Goal: Information Seeking & Learning: Learn about a topic

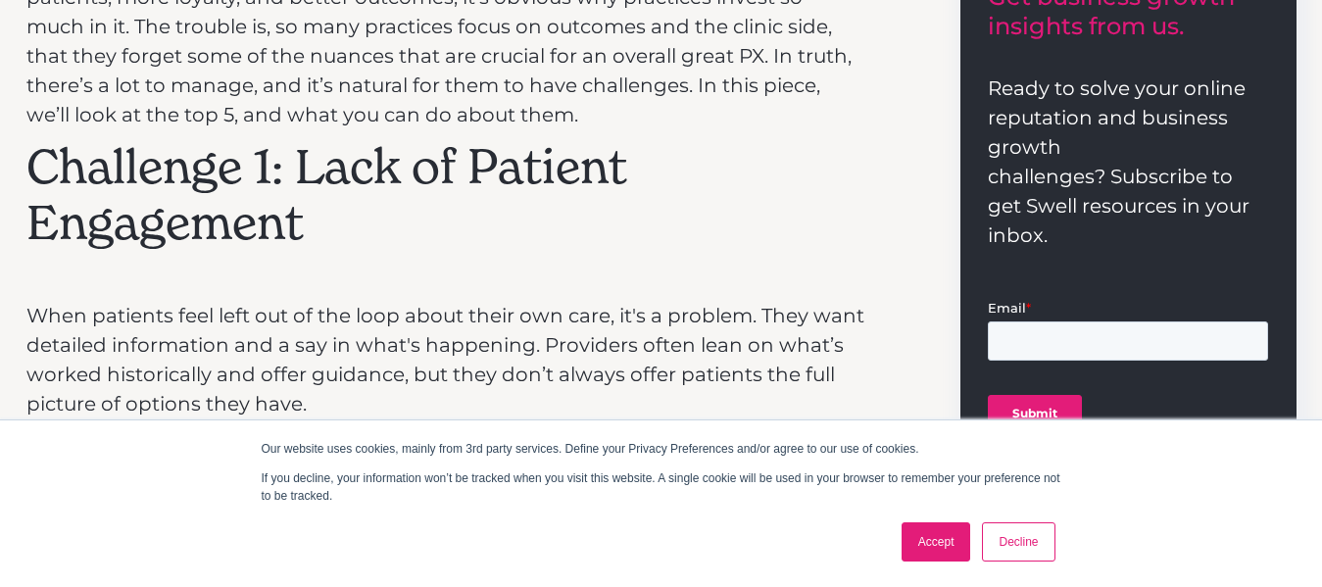
scroll to position [853, 0]
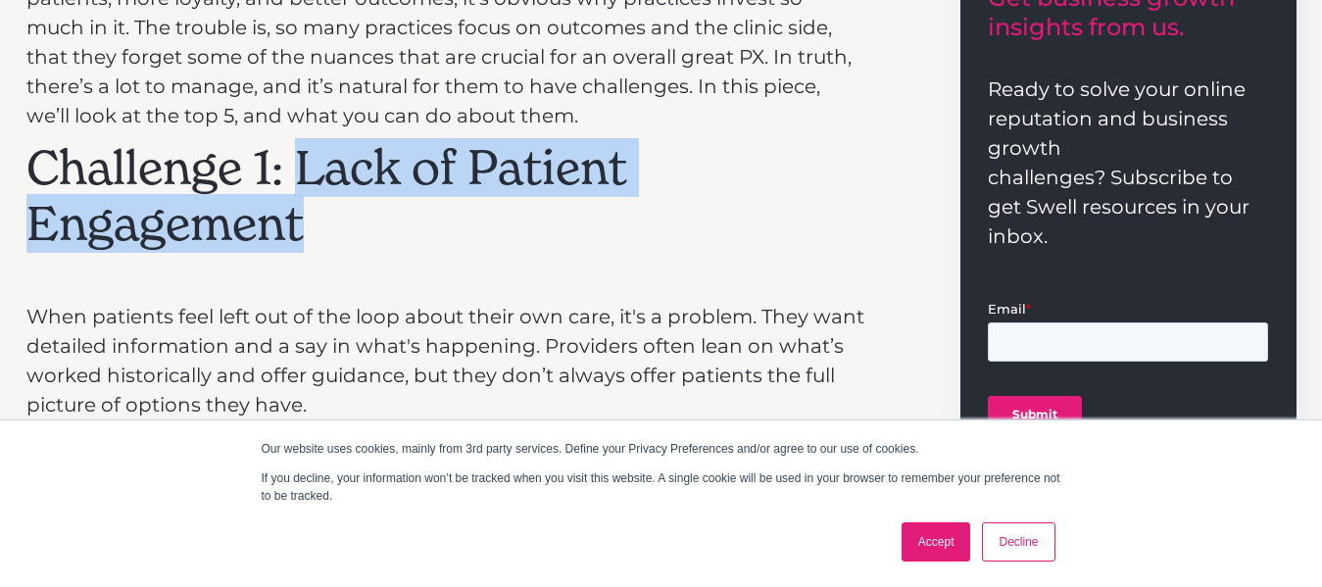
drag, startPoint x: 297, startPoint y: 141, endPoint x: 346, endPoint y: 203, distance: 78.8
click at [346, 203] on h2 "Challenge 1: Lack of Patient Engagement" at bounding box center [445, 196] width 839 height 113
copy h2 "Lack of Patient Engagement"
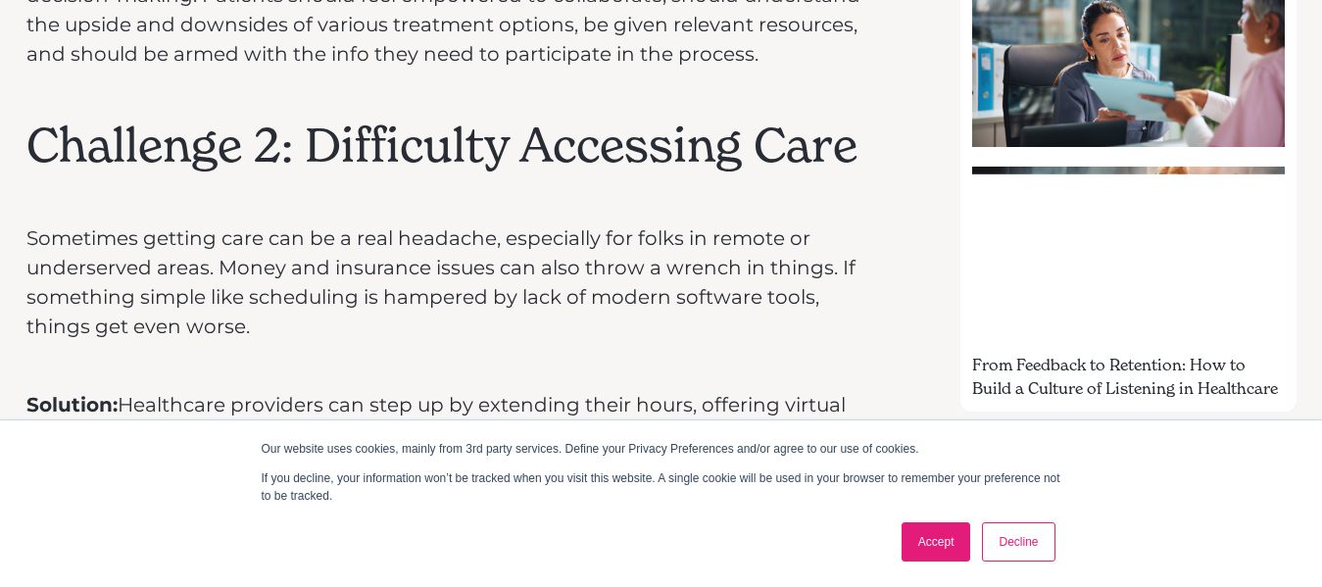
scroll to position [1432, 0]
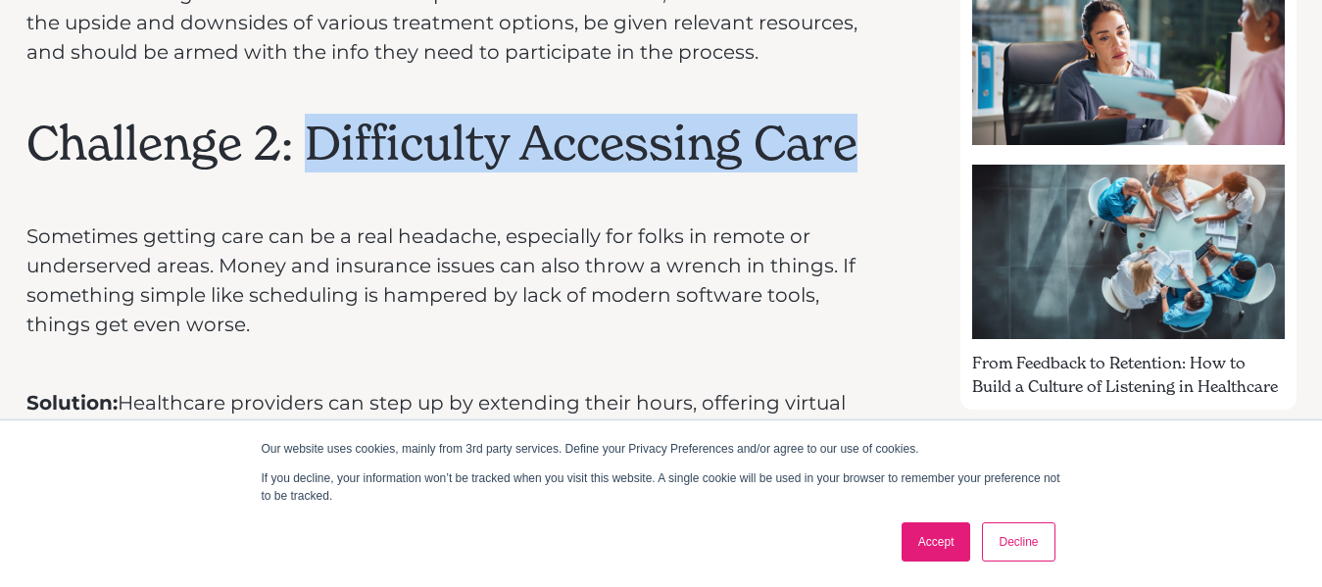
drag, startPoint x: 306, startPoint y: 112, endPoint x: 851, endPoint y: 144, distance: 546.7
click at [851, 144] on h2 "Challenge 2: Difficulty Accessing Care" at bounding box center [445, 144] width 839 height 57
copy h2 "Difficulty Accessing Care"
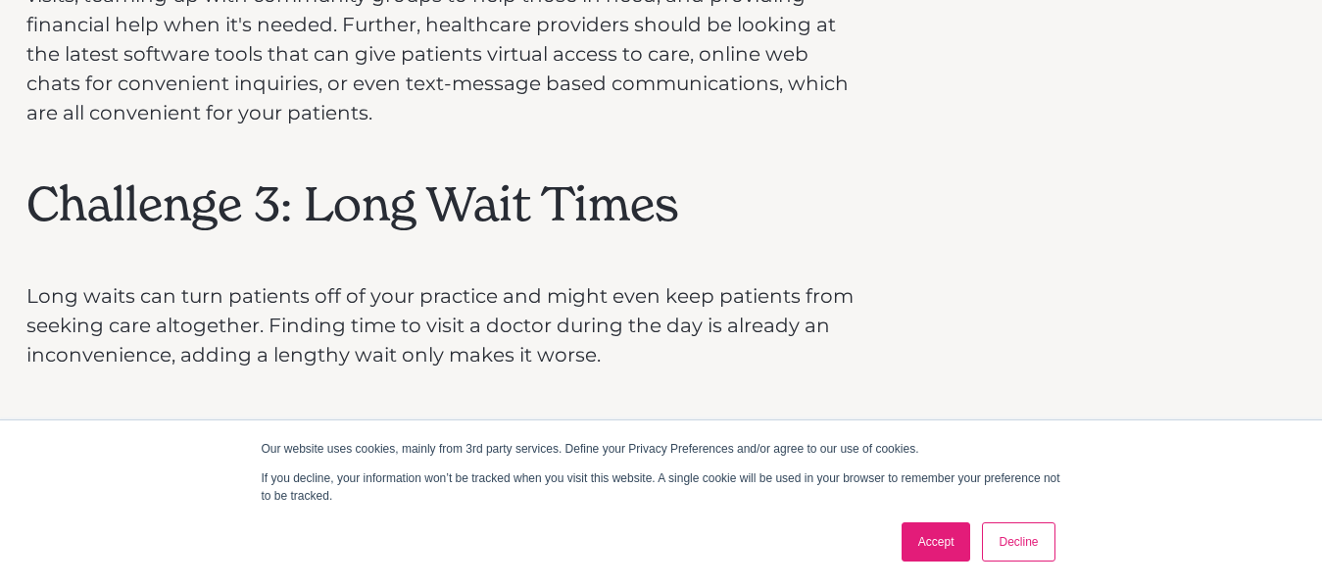
scroll to position [1870, 0]
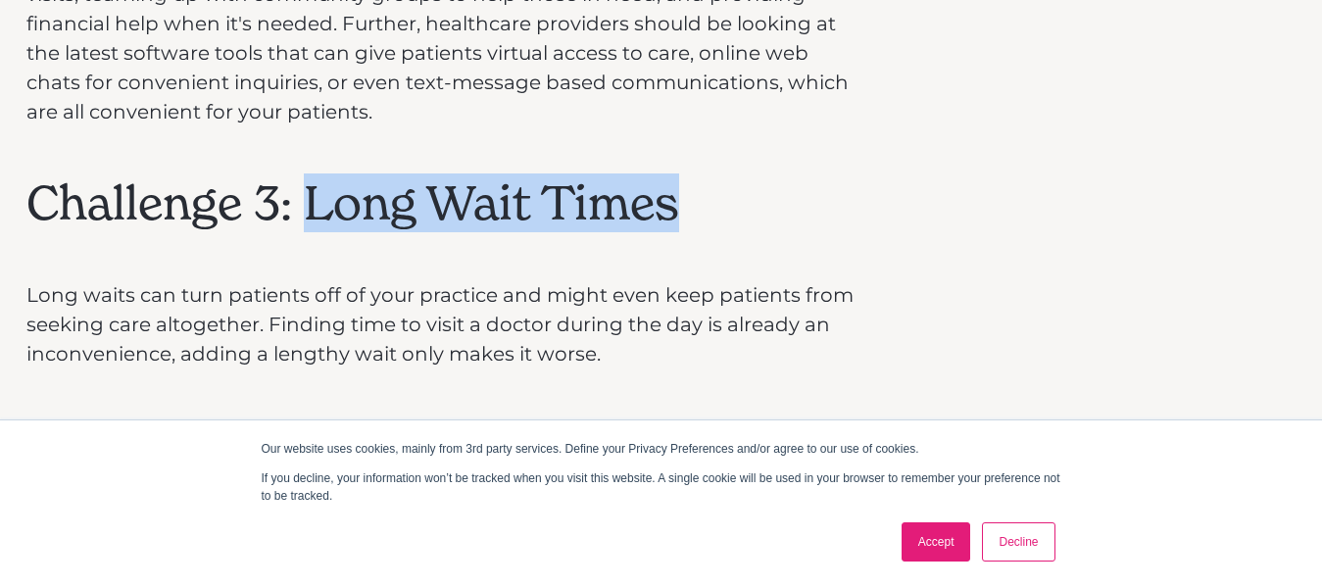
drag, startPoint x: 312, startPoint y: 197, endPoint x: 680, endPoint y: 218, distance: 369.0
click at [680, 218] on div "We all know patient experience (PX) is crucial. When a great PX leads to happie…" at bounding box center [445, 220] width 839 height 2585
copy h2 "Long Wait Times"
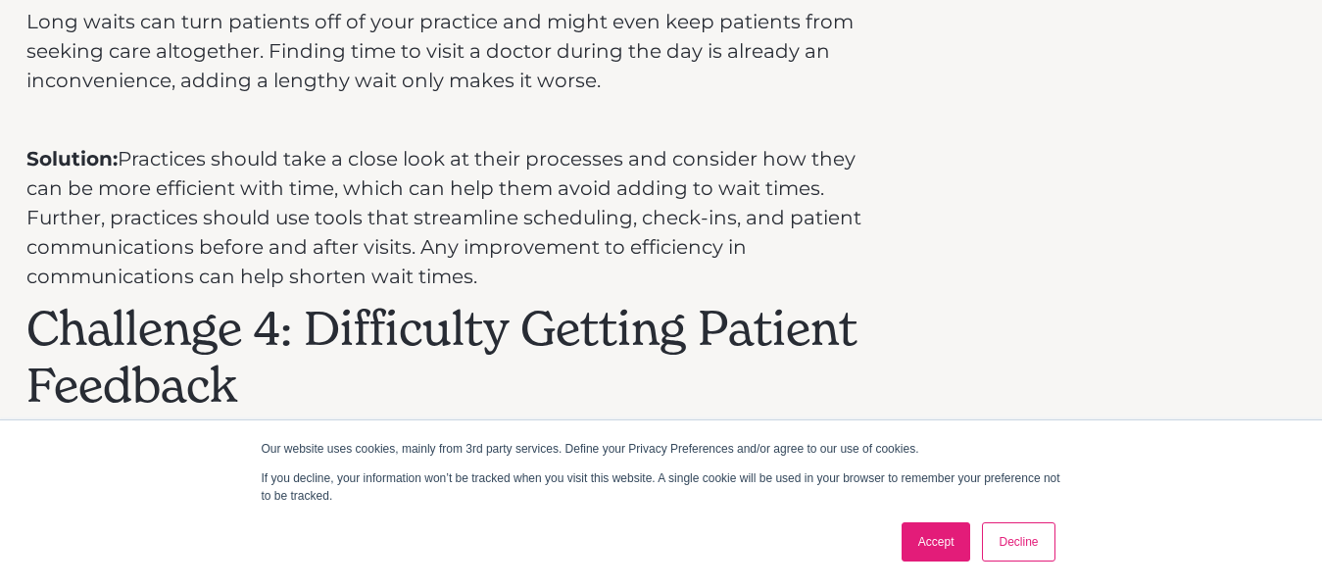
scroll to position [2144, 0]
drag, startPoint x: 311, startPoint y: 312, endPoint x: 358, endPoint y: 387, distance: 88.9
click at [358, 387] on h2 "Challenge 4: Difficulty Getting Patient Feedback" at bounding box center [445, 356] width 839 height 113
copy h2 "Difficulty Getting Patient Feedback"
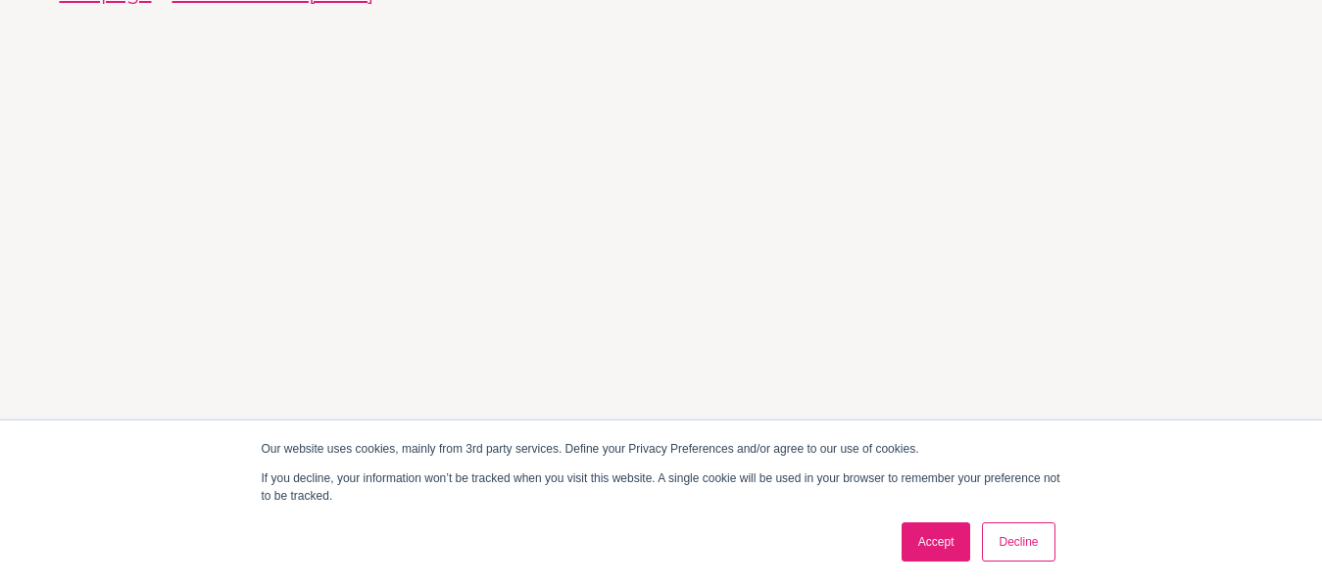
scroll to position [3329, 0]
